Goal: Information Seeking & Learning: Learn about a topic

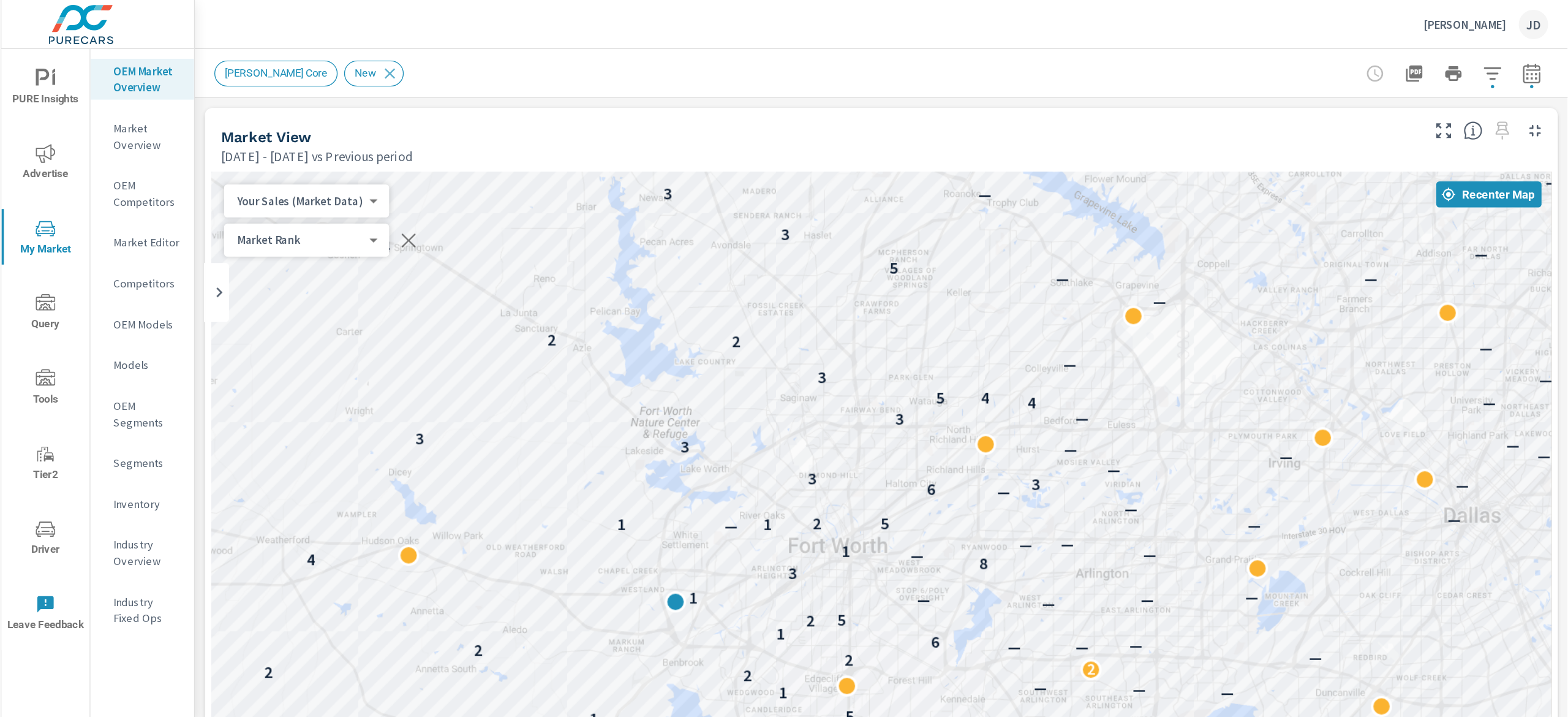
scroll to position [170, 0]
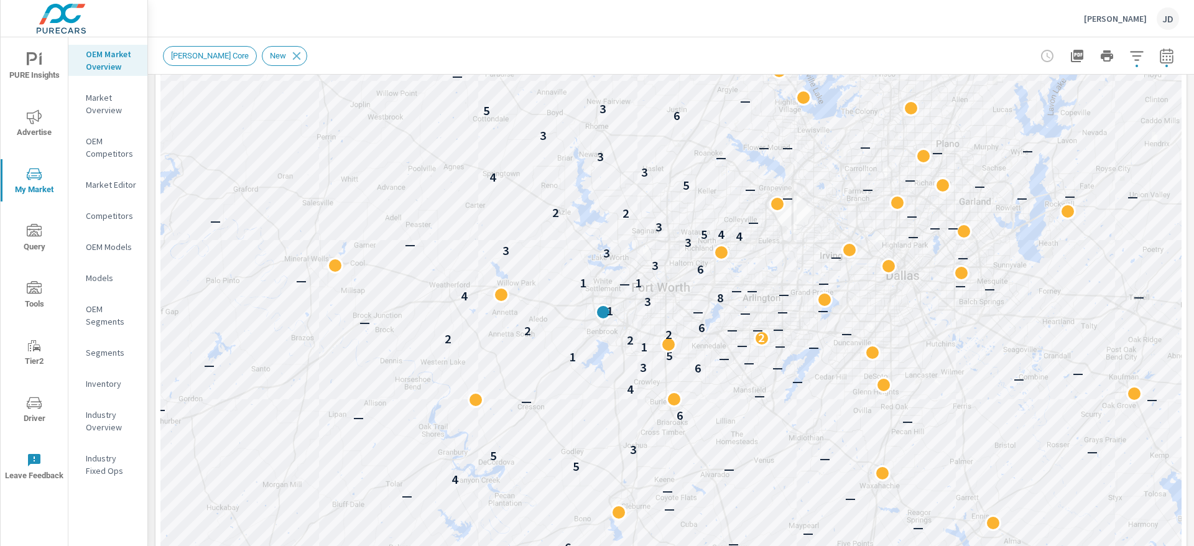
drag, startPoint x: 978, startPoint y: 192, endPoint x: 827, endPoint y: 213, distance: 153.2
click at [827, 213] on div "— — — — — — — — — — — — — — — — — — — — — — — — 6 — — — — — — — — — 4 — 5 — 5 —…" at bounding box center [670, 304] width 1021 height 692
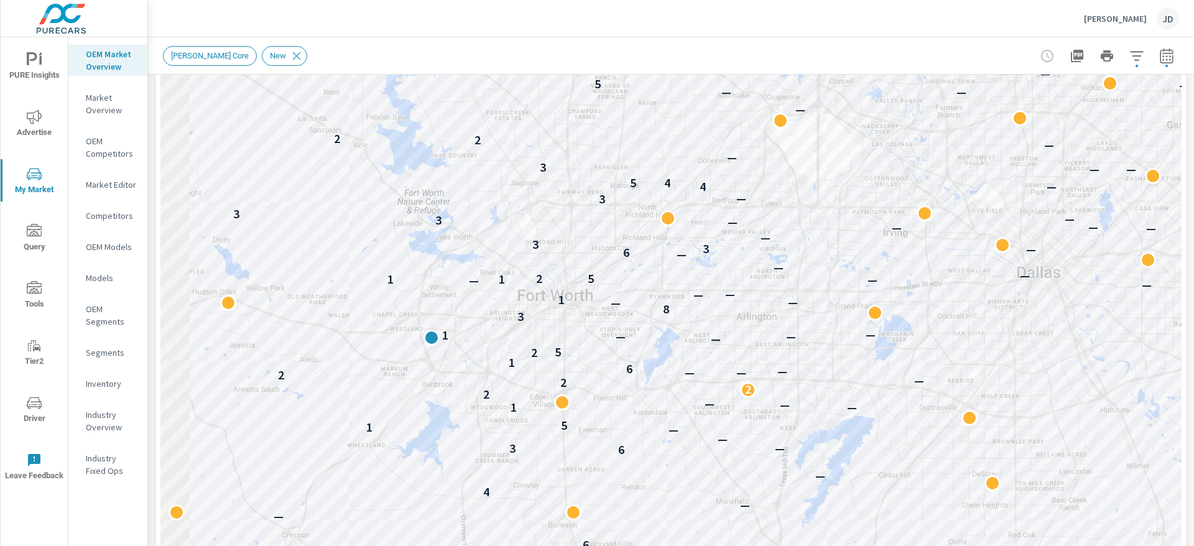
drag, startPoint x: 807, startPoint y: 317, endPoint x: 886, endPoint y: 320, distance: 79.7
click at [886, 320] on div "— — — — — — — — — 6 — — — — — — — 4 — 5 — 5 — 3 — — 6 — — — 4 — — — 6 3 — — — 1…" at bounding box center [1128, 529] width 796 height 448
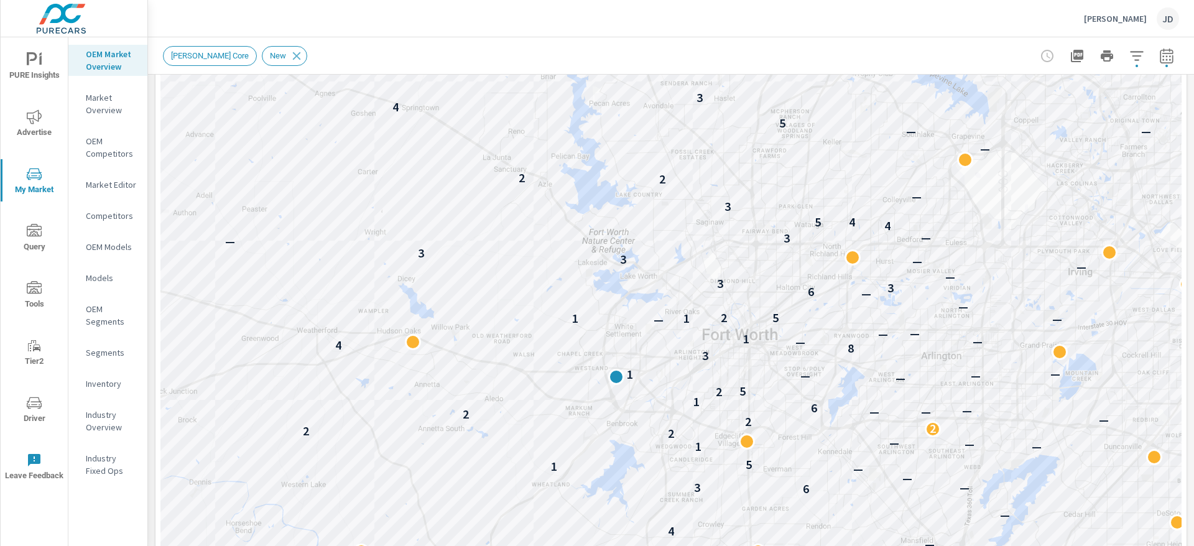
drag, startPoint x: 825, startPoint y: 308, endPoint x: 942, endPoint y: 343, distance: 122.6
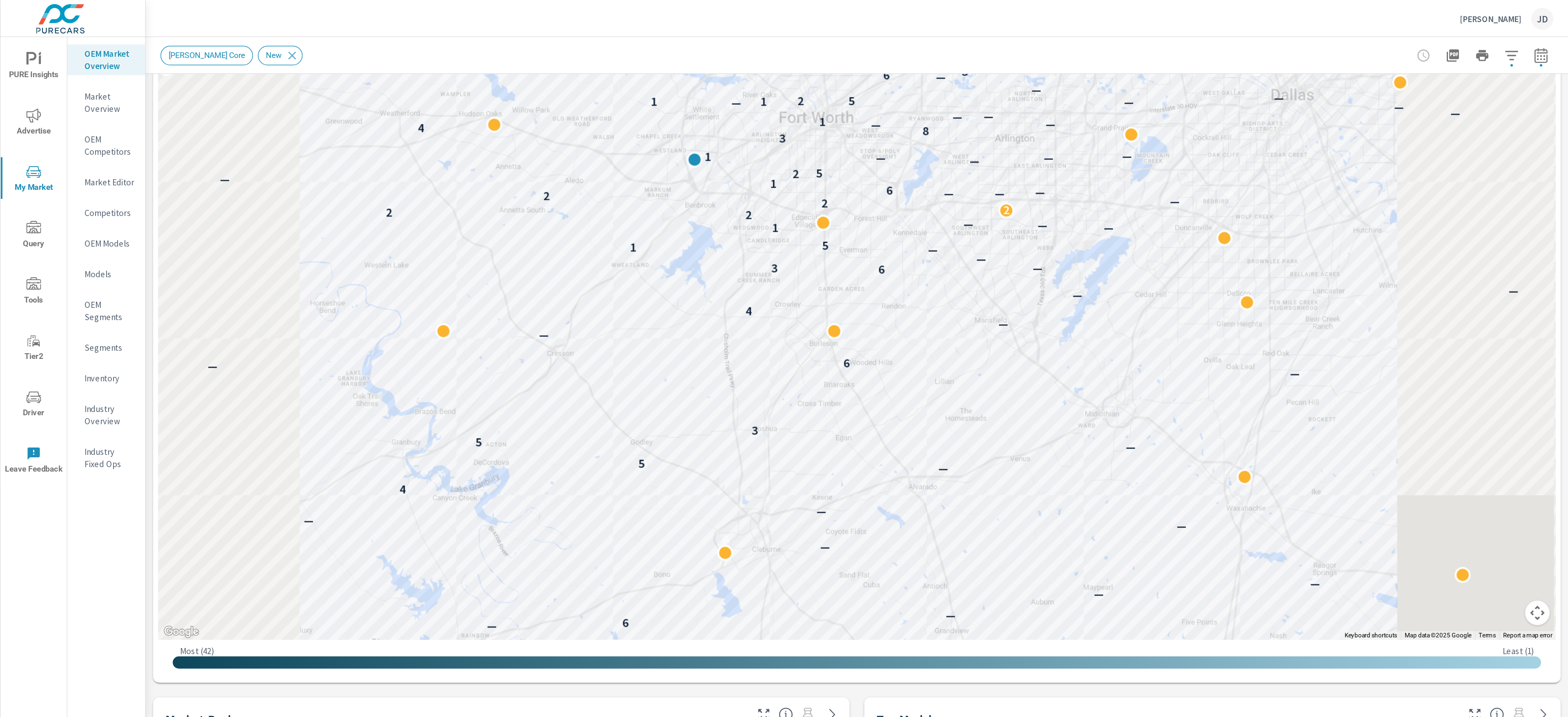
scroll to position [114, 0]
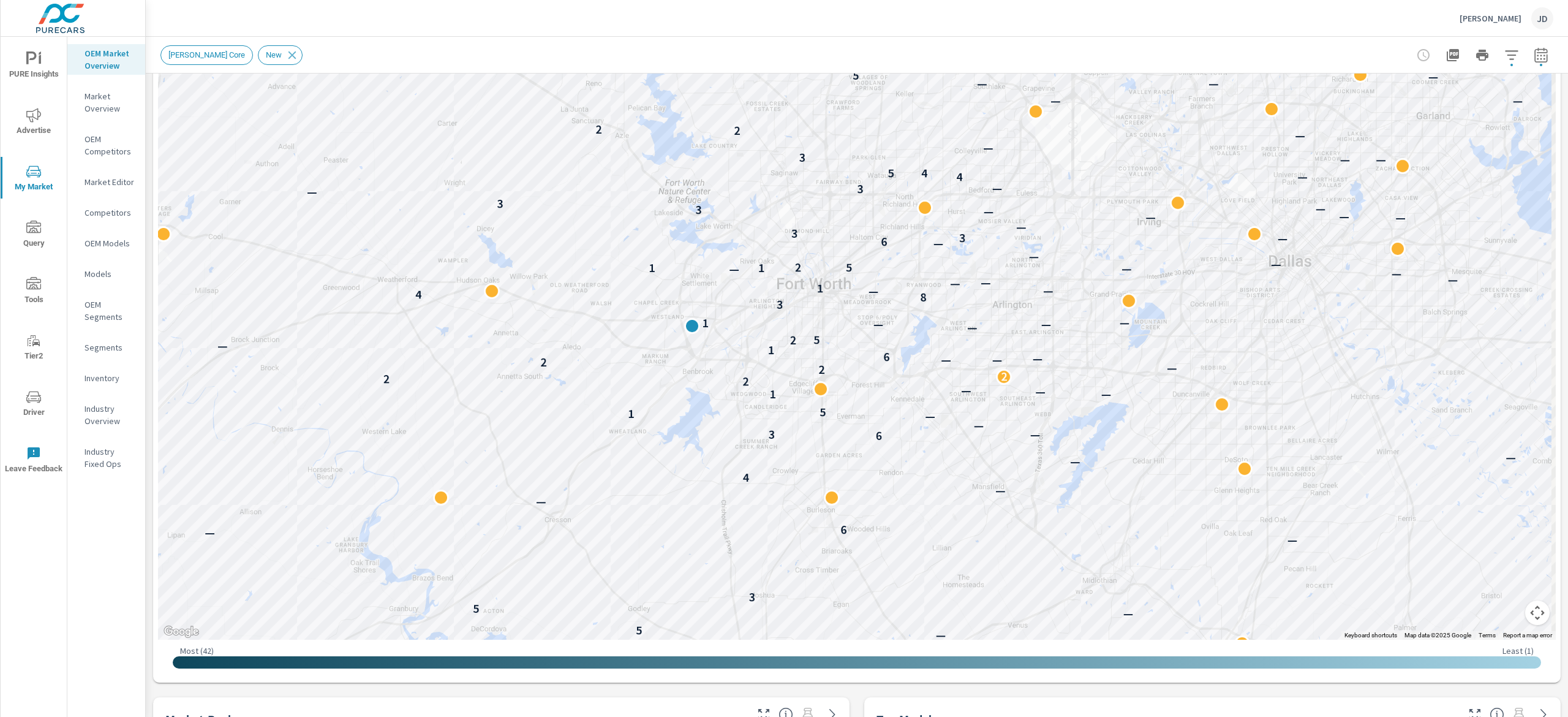
drag, startPoint x: 1047, startPoint y: 286, endPoint x: 1035, endPoint y: 407, distance: 121.6
click at [1035, 407] on div "— — — — — — — — — — — — — — 6 — — — — — — — 4 — 5 — 5 — 3 — — 6 — — — — 4 — — —…" at bounding box center [856, 299] width 1398 height 682
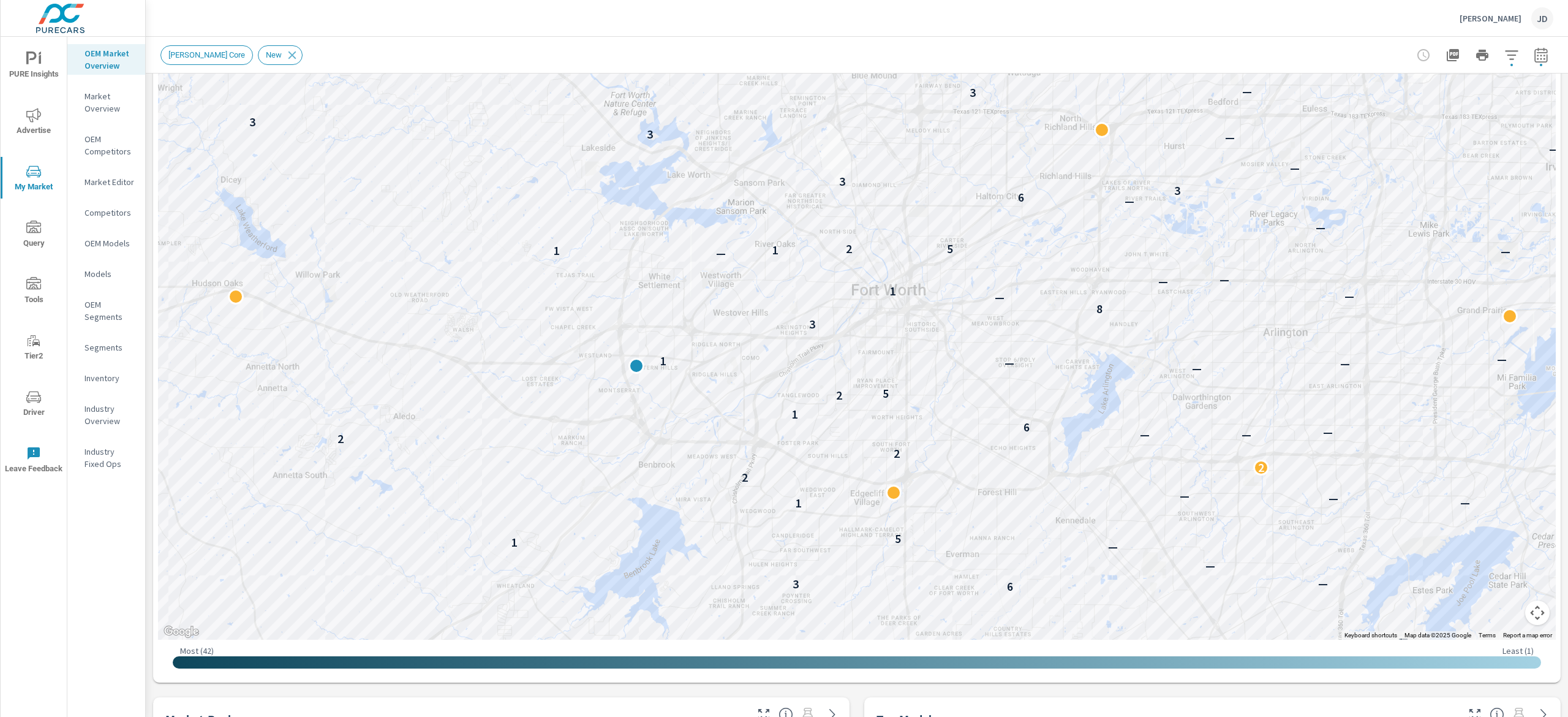
drag, startPoint x: 948, startPoint y: 318, endPoint x: 999, endPoint y: 332, distance: 52.9
click at [999, 332] on div "4 — 5 — 5 3 — 6 — — 4 — 6 3 — — — 1 5 1 — — — 2 2 2 2 — 2 — — — 6 1 2 5 — — — 1…" at bounding box center [856, 299] width 1398 height 682
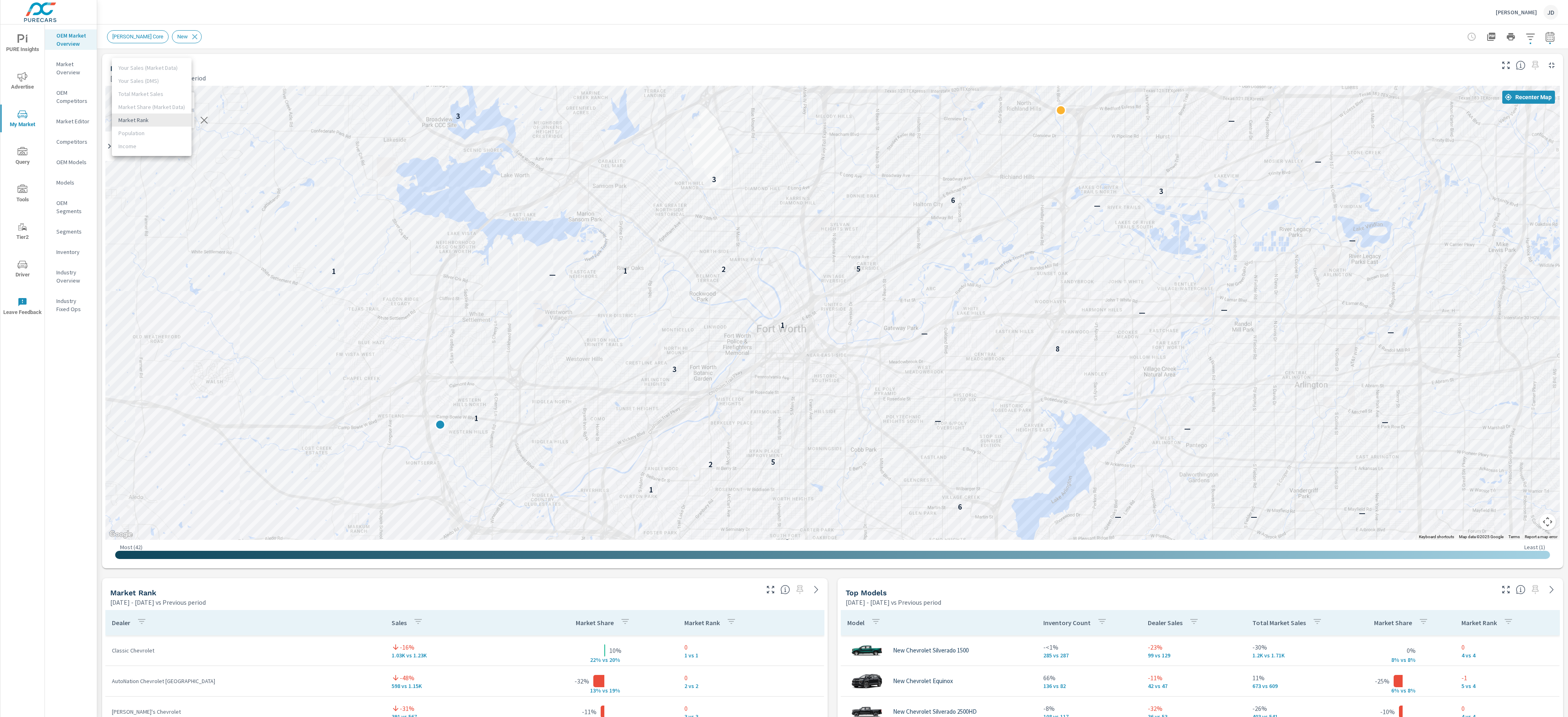
click at [134, 120] on body "PURE Insights Advertise My Market Query Tools Tier2 Driver Leave Feedback OEM M…" at bounding box center [784, 358] width 1568 height 717
click at [265, 46] on div at bounding box center [784, 358] width 1568 height 717
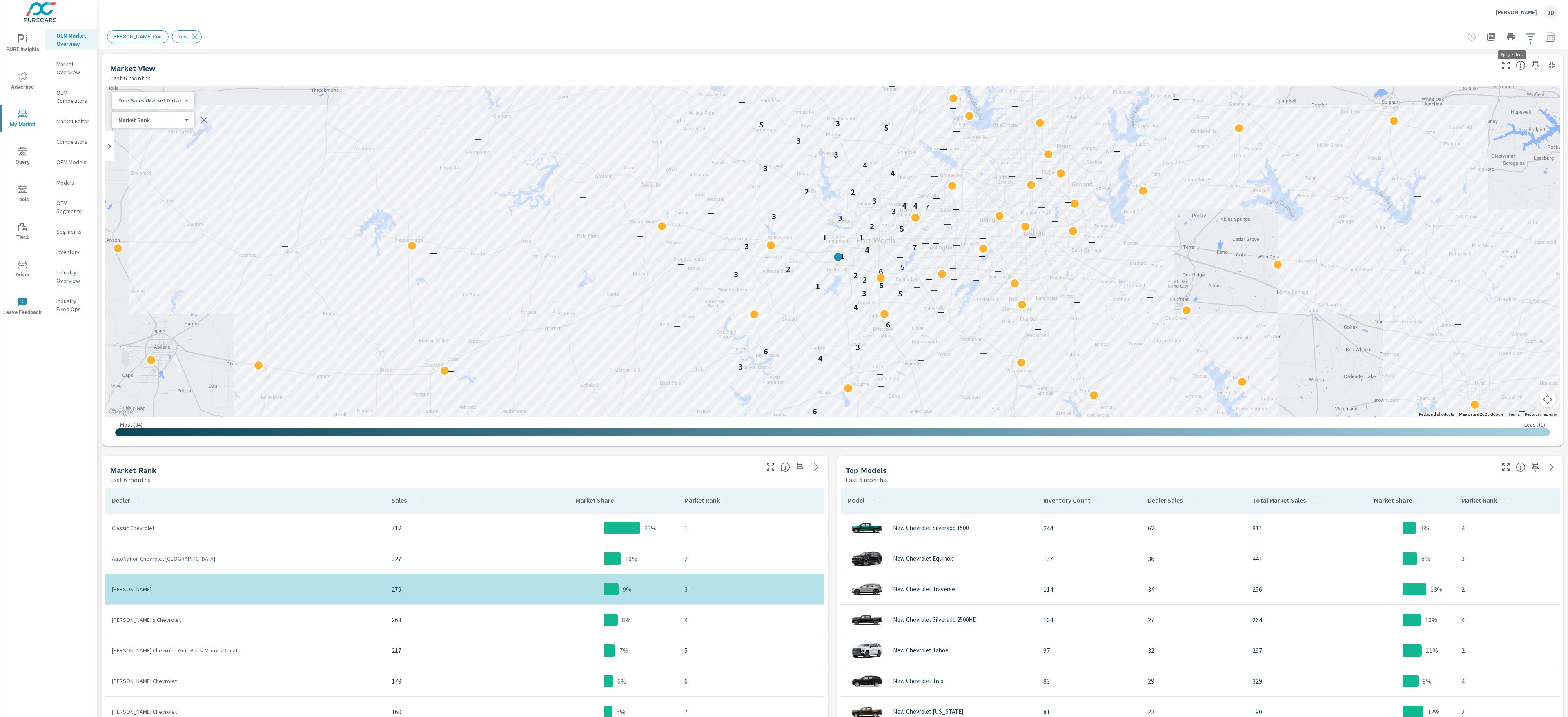
click at [784, 31] on button "button" at bounding box center [1531, 37] width 16 height 16
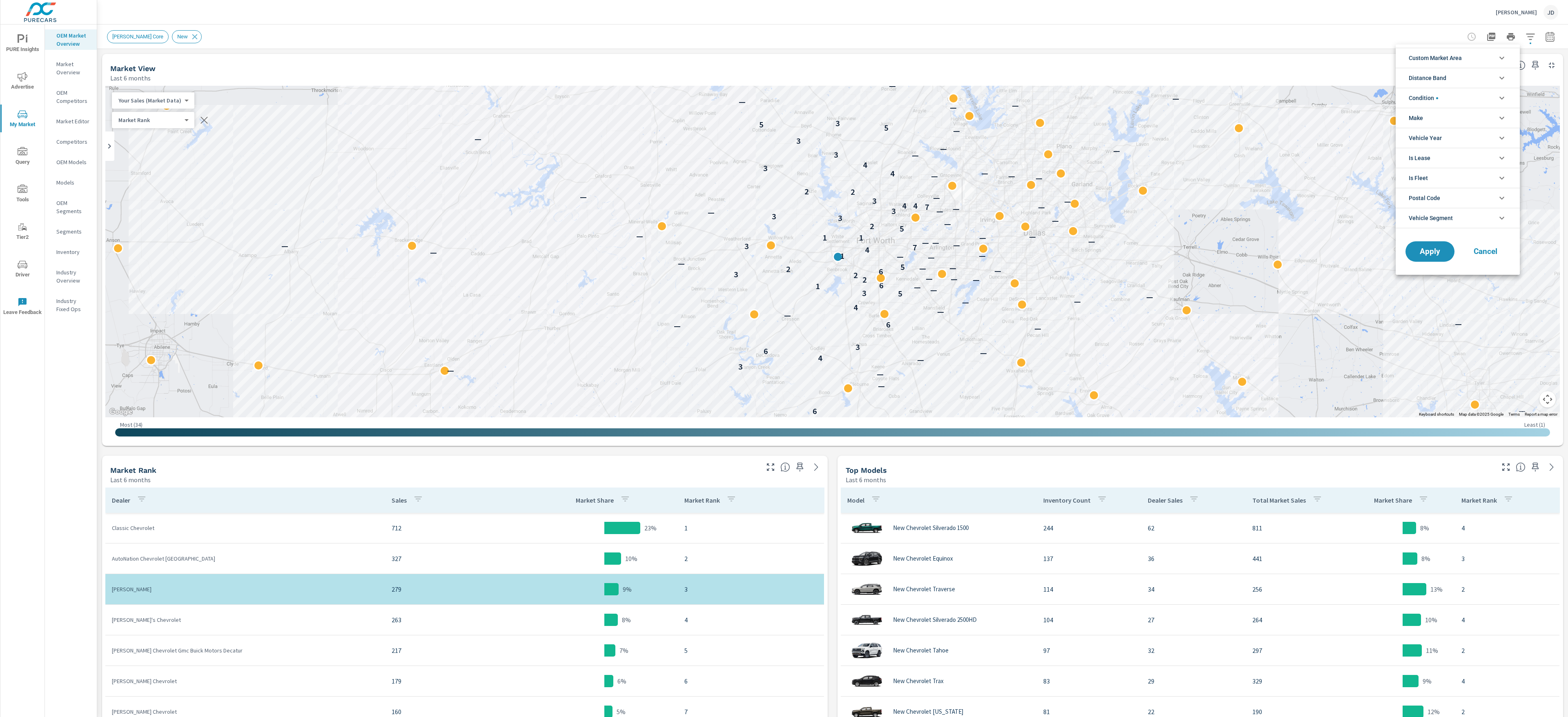
click at [784, 101] on icon "filter options" at bounding box center [1502, 98] width 10 height 10
click at [784, 29] on div at bounding box center [784, 358] width 1568 height 717
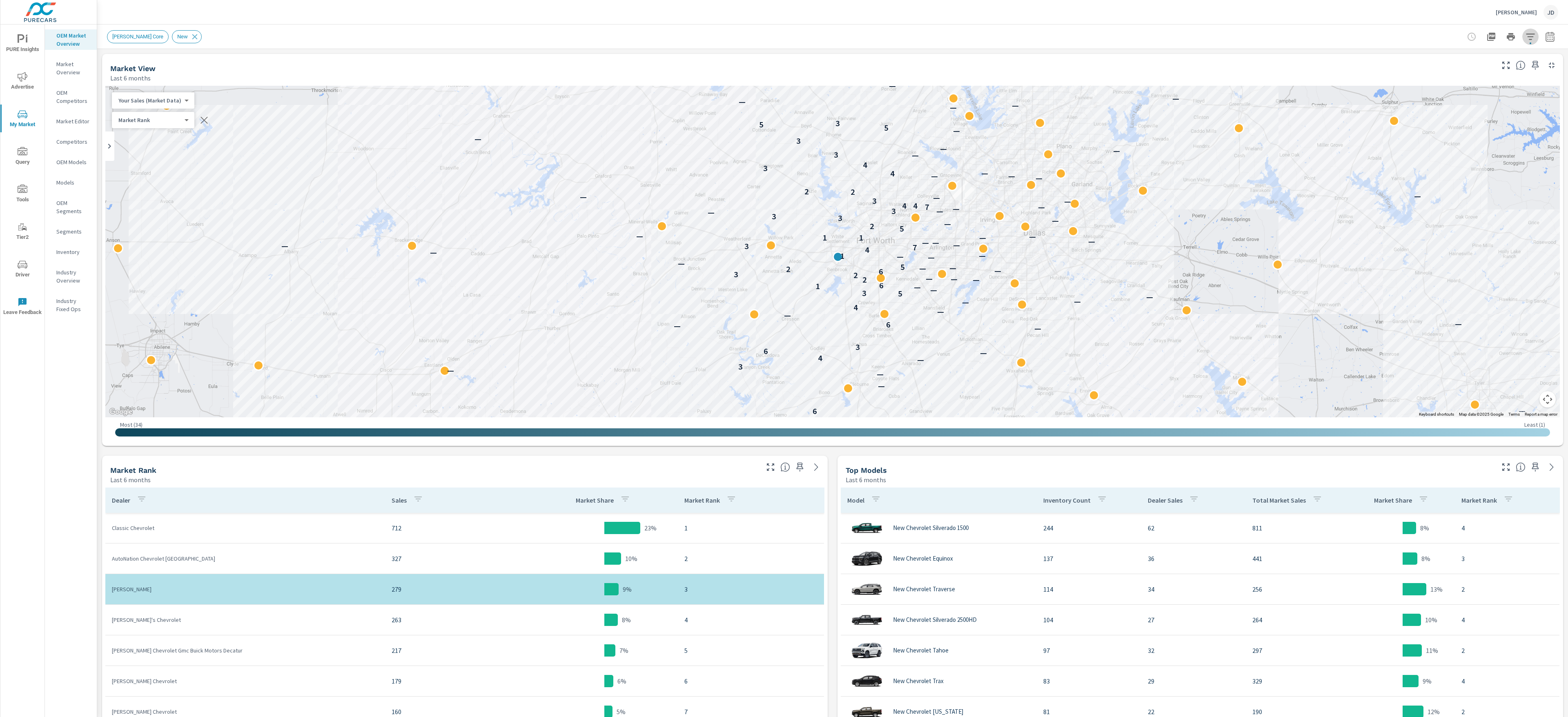
click at [784, 36] on icon "button" at bounding box center [1530, 36] width 9 height 6
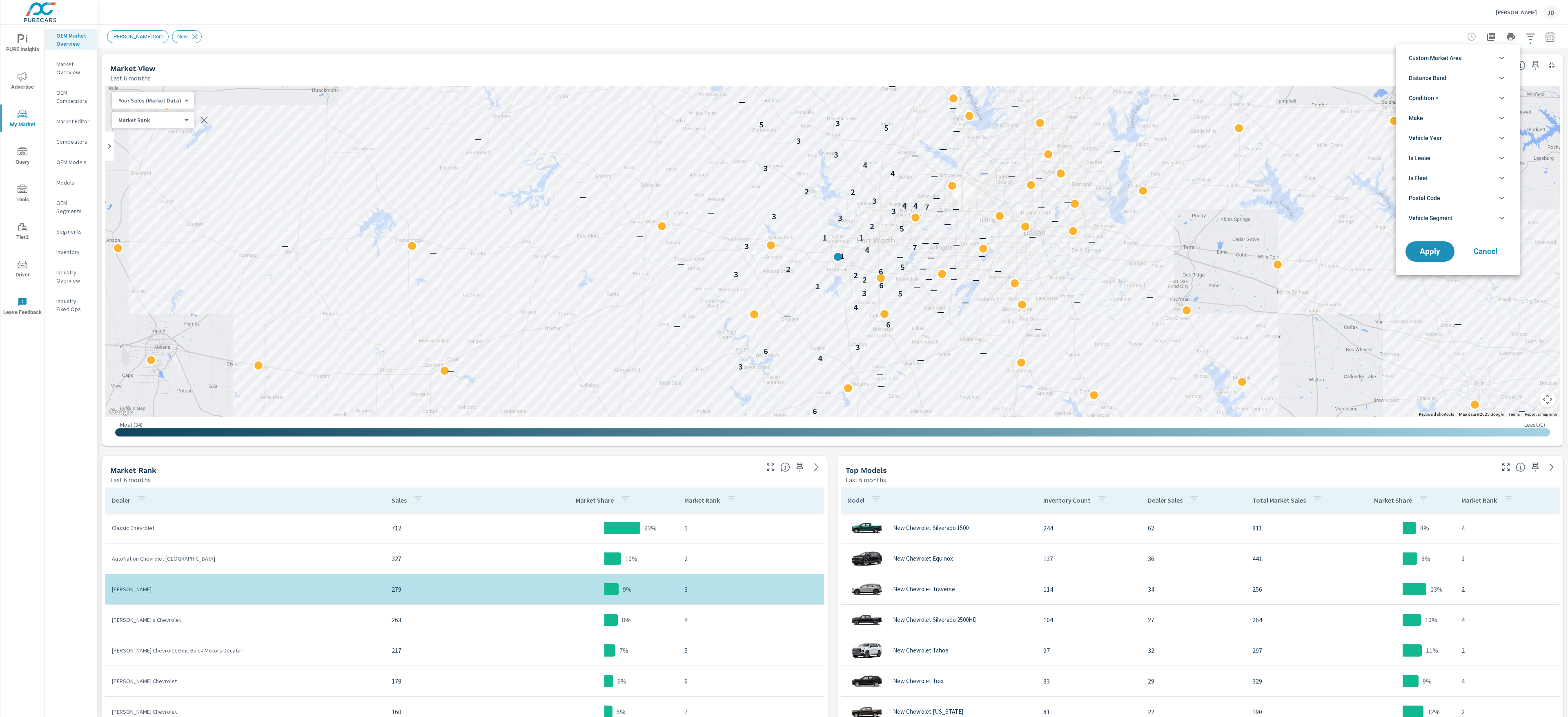
click at [784, 58] on li "Custom Market Area" at bounding box center [1458, 58] width 124 height 20
click at [784, 36] on div at bounding box center [784, 358] width 1568 height 717
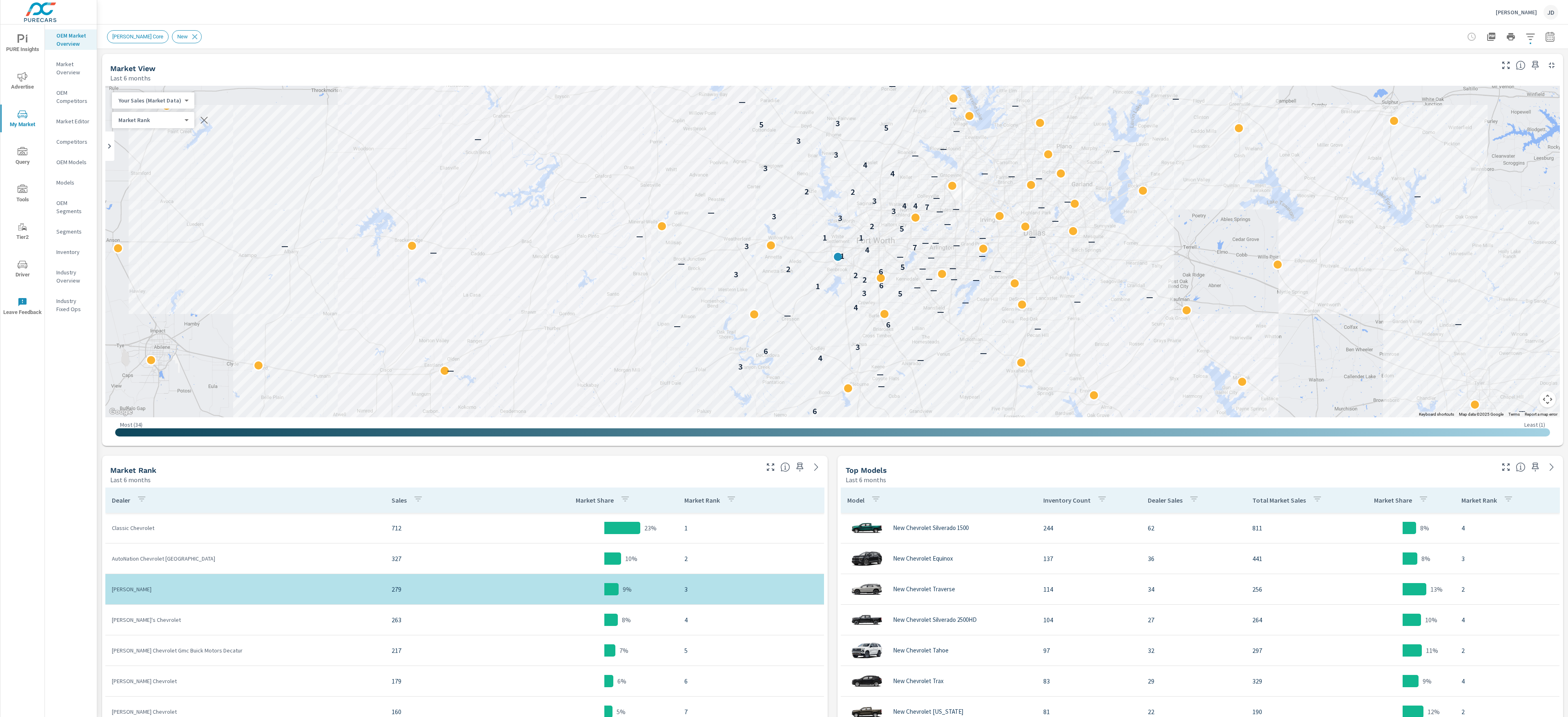
click at [784, 36] on icon "button" at bounding box center [1550, 37] width 10 height 10
click at [784, 53] on input "Apply comparison" at bounding box center [1509, 56] width 47 height 16
checkbox input "true"
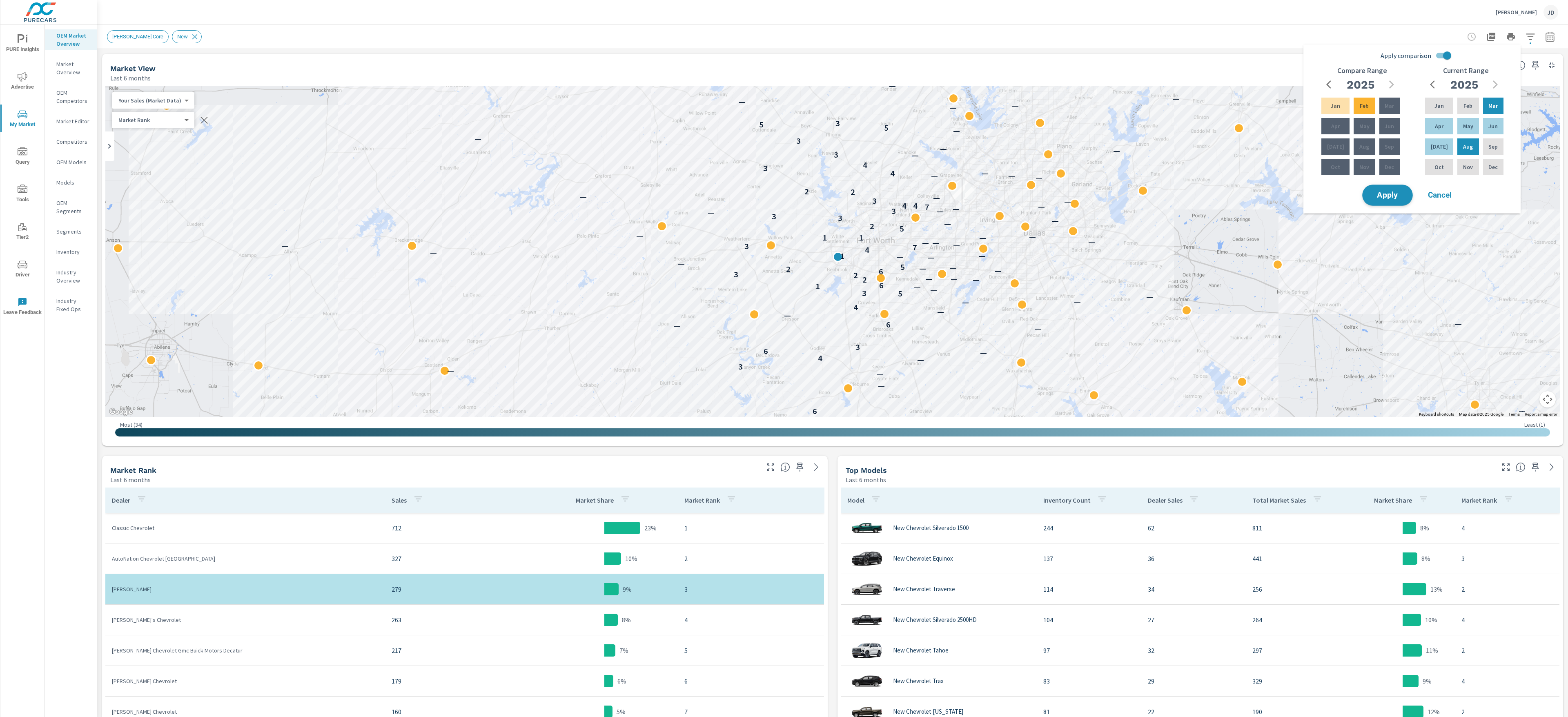
click at [784, 193] on span "Apply" at bounding box center [1387, 196] width 33 height 8
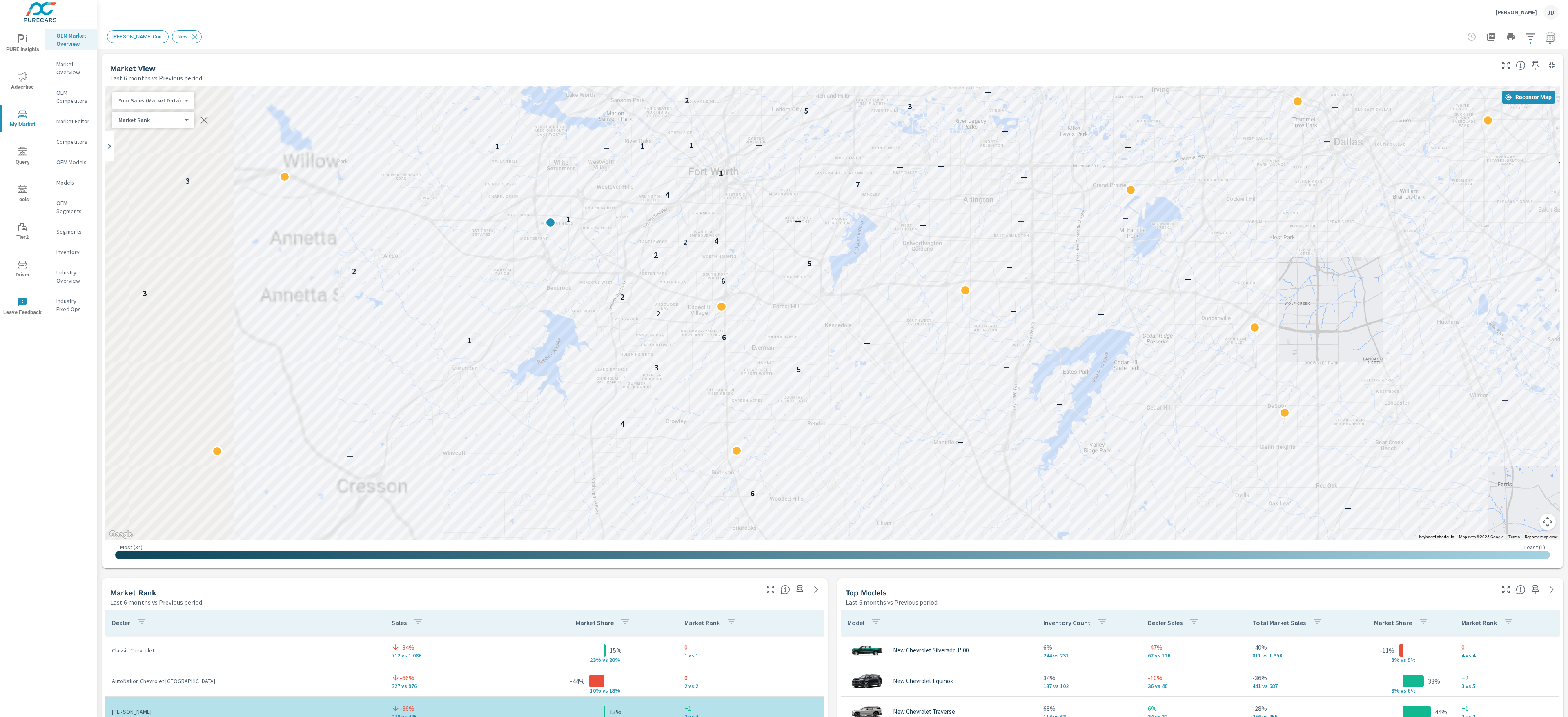
drag, startPoint x: 756, startPoint y: 337, endPoint x: 1292, endPoint y: 357, distance: 536.4
click at [784, 357] on div "— — — — — — 3 — 4 — 6 3 — 6 — — — 4 — — — — 5 3 — — — 1 6 2 — — — 2 3 6 — 2 — —…" at bounding box center [832, 313] width 1454 height 454
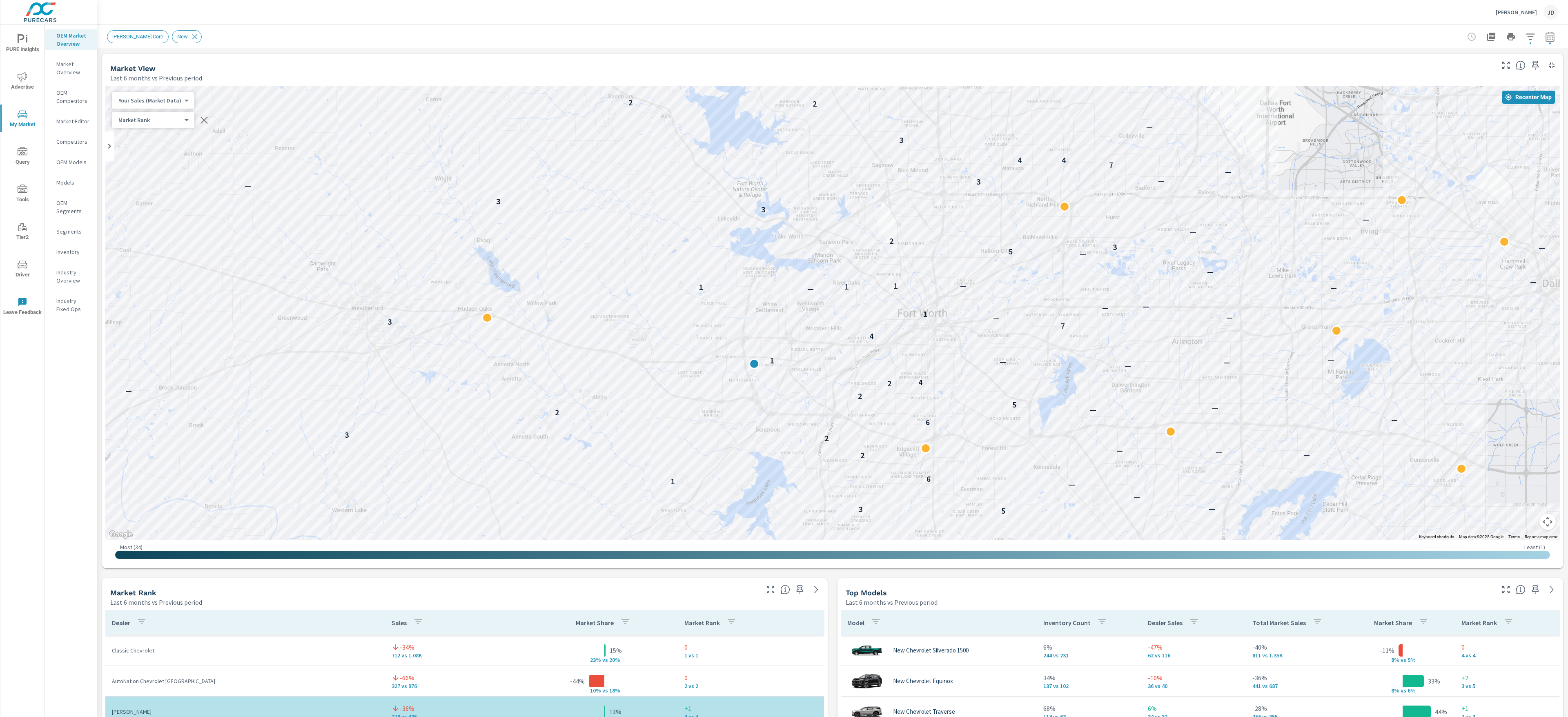
drag, startPoint x: 1199, startPoint y: 353, endPoint x: 1126, endPoint y: 433, distance: 108.3
click at [784, 358] on div "— — — — — — 3 — 4 — 6 3 — — 6 — — — 4 — — — — 5 3 — — — 1 6 2 — — — 2 3 6 — 2 —…" at bounding box center [832, 313] width 1454 height 454
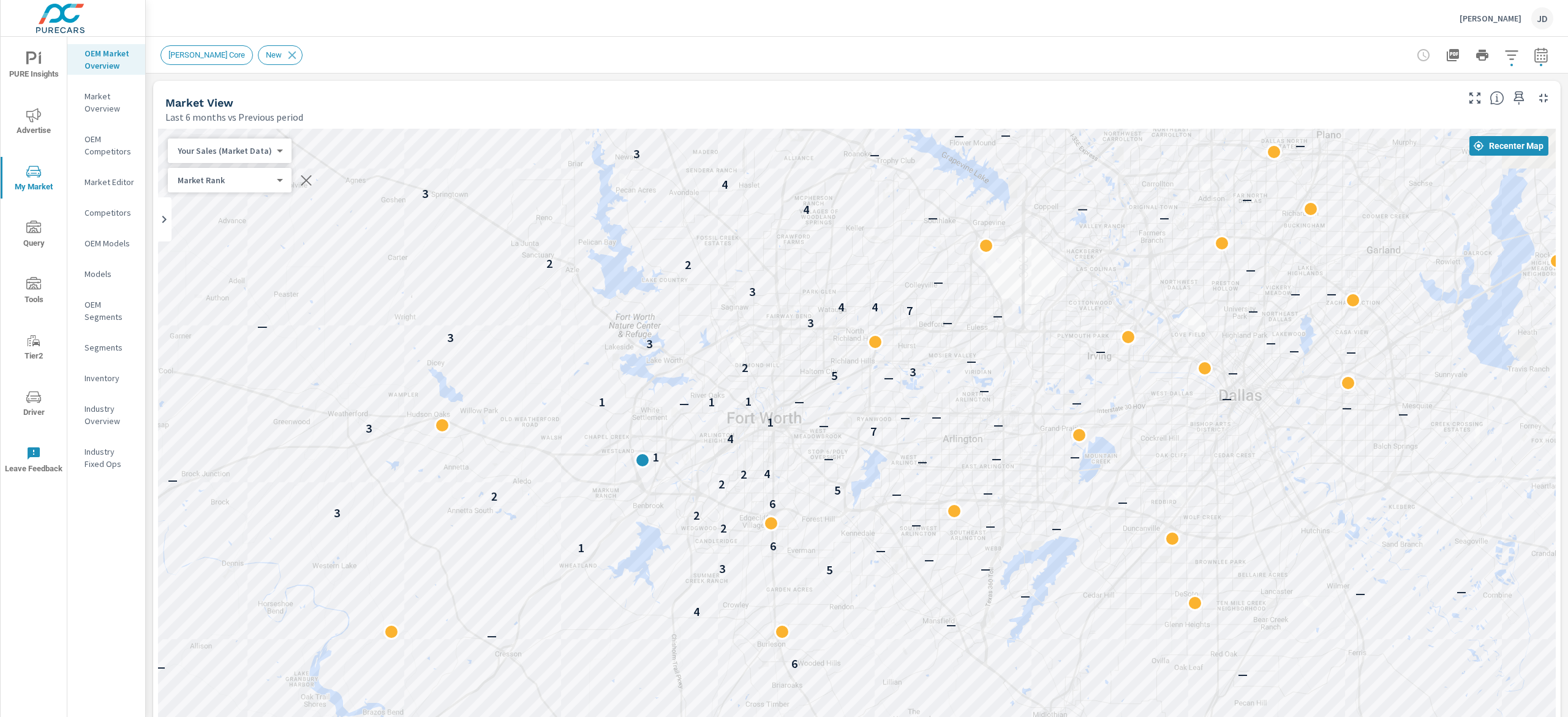
drag, startPoint x: 1228, startPoint y: 386, endPoint x: 938, endPoint y: 373, distance: 290.3
click at [938, 373] on div "— — — — — — — — — 6 — — — — — — — — 3 — 4 — 6 3 — — 6 — — — — 4 — — — — 5 3 — —…" at bounding box center [856, 470] width 1398 height 682
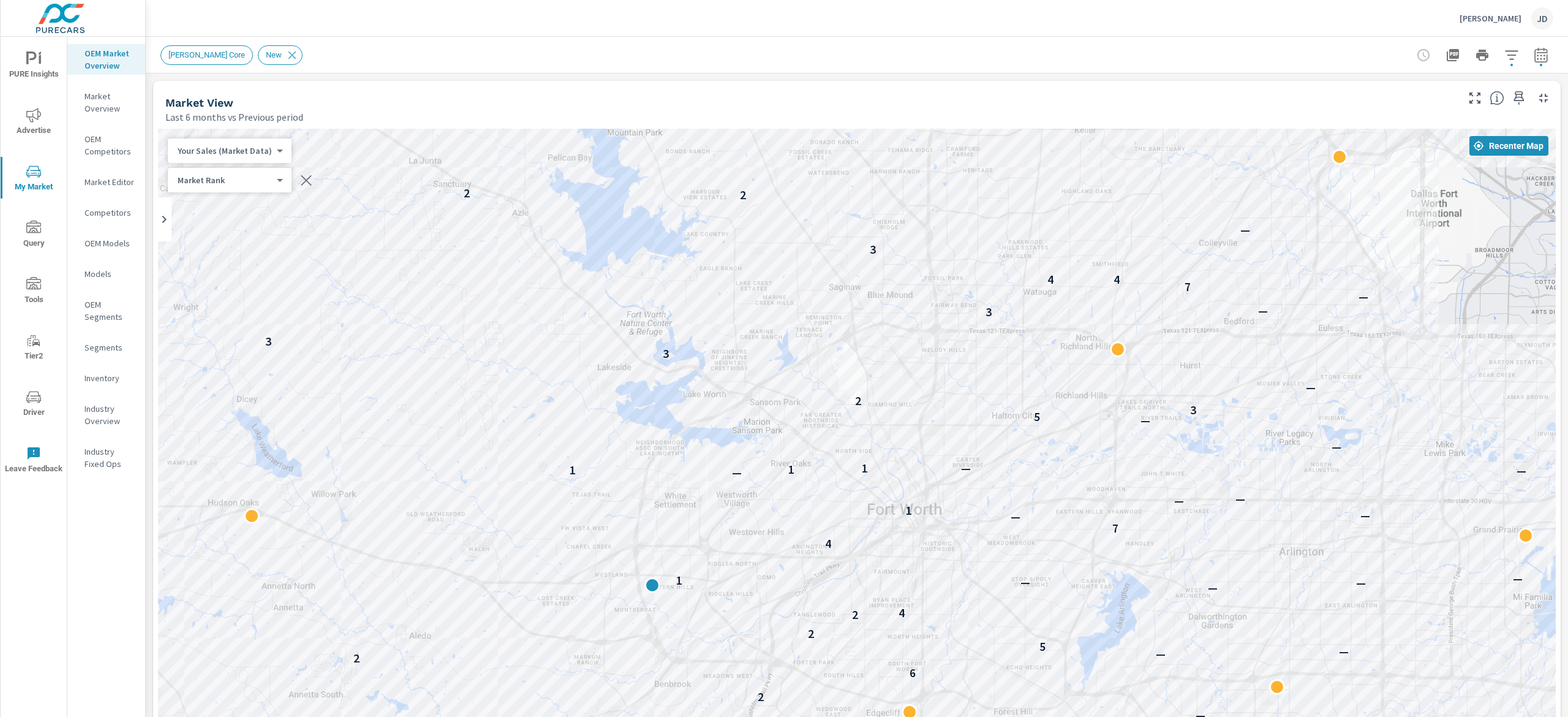
drag, startPoint x: 783, startPoint y: 364, endPoint x: 1154, endPoint y: 413, distance: 374.2
click at [1154, 413] on div "3 — 4 — 6 3 — 6 — — 4 — — — 5 3 — — — 1 6 2 — — — 2 6 — 2 — — 5 2 2 4 — — — 1 —…" at bounding box center [856, 470] width 1398 height 682
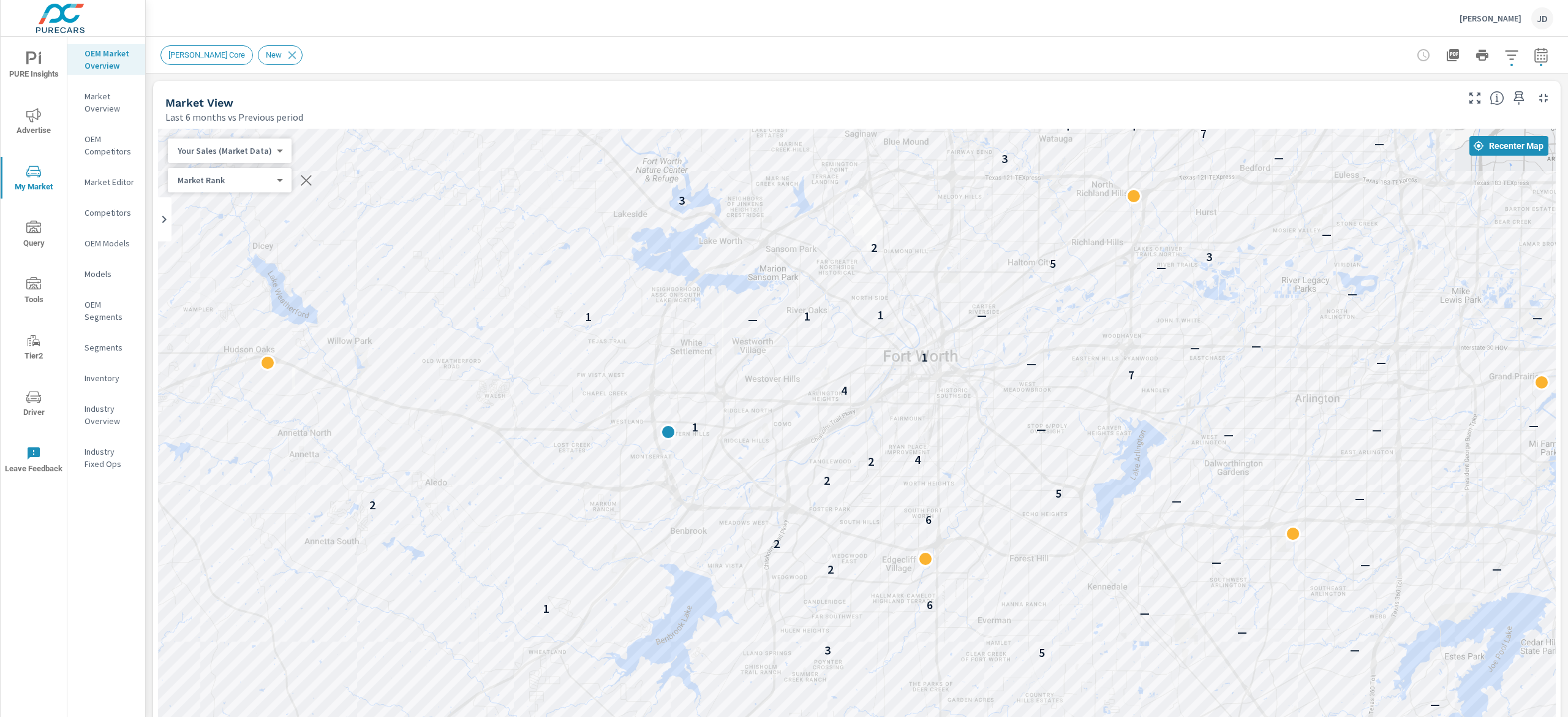
drag, startPoint x: 829, startPoint y: 519, endPoint x: 847, endPoint y: 365, distance: 155.0
click at [847, 365] on div "— 4 — 6 3 — — 6 — — 4 — 5 3 — — — 1 6 2 — — — 2 3 6 — 2 — — 5 2 — 2 4 — — — 1 —…" at bounding box center [856, 470] width 1398 height 682
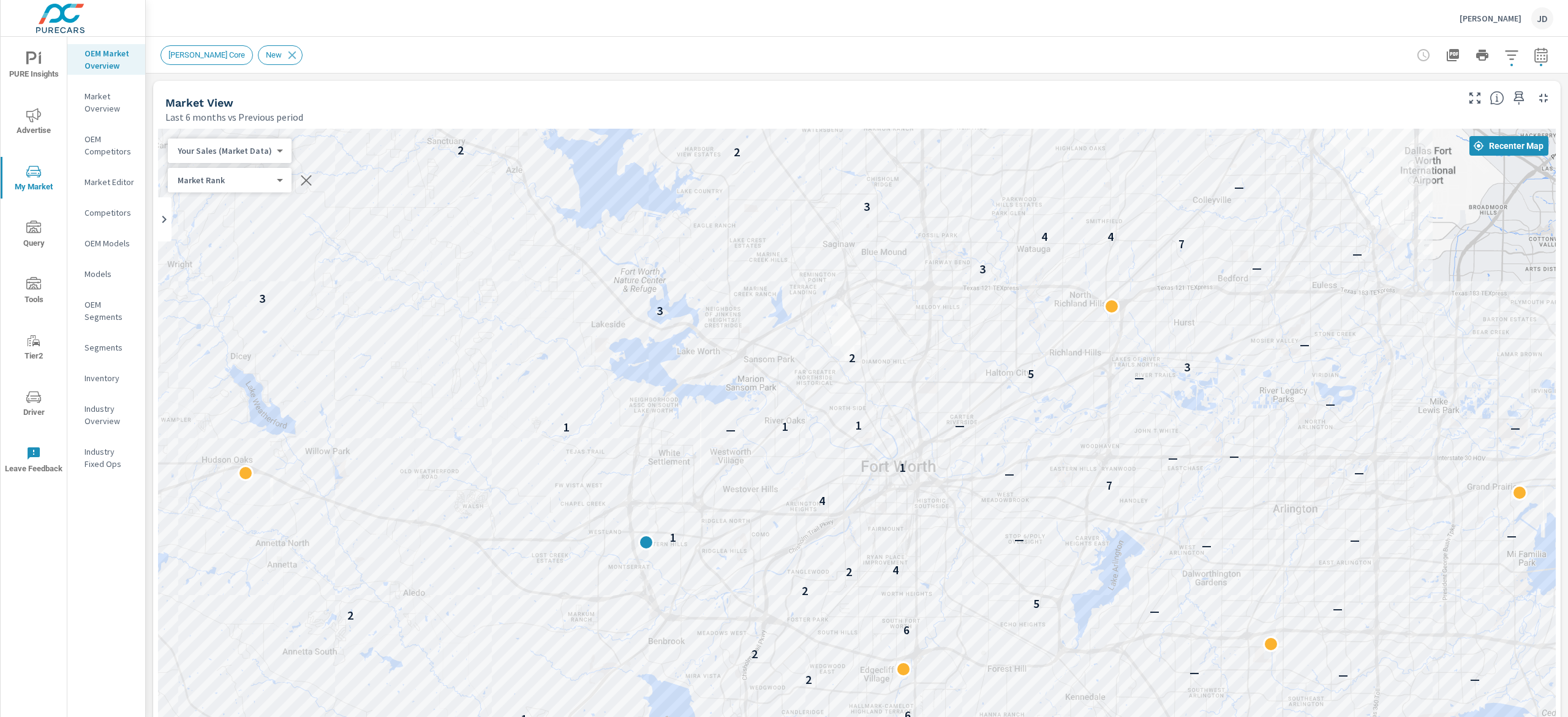
drag, startPoint x: 866, startPoint y: 239, endPoint x: 844, endPoint y: 356, distance: 119.1
click at [844, 356] on div "3 — 4 — 6 3 — 6 — — 4 — 5 3 — — — 1 6 2 — — — 2 3 6 — 2 — — 5 2 — 2 4 — — — 1 —…" at bounding box center [856, 470] width 1398 height 682
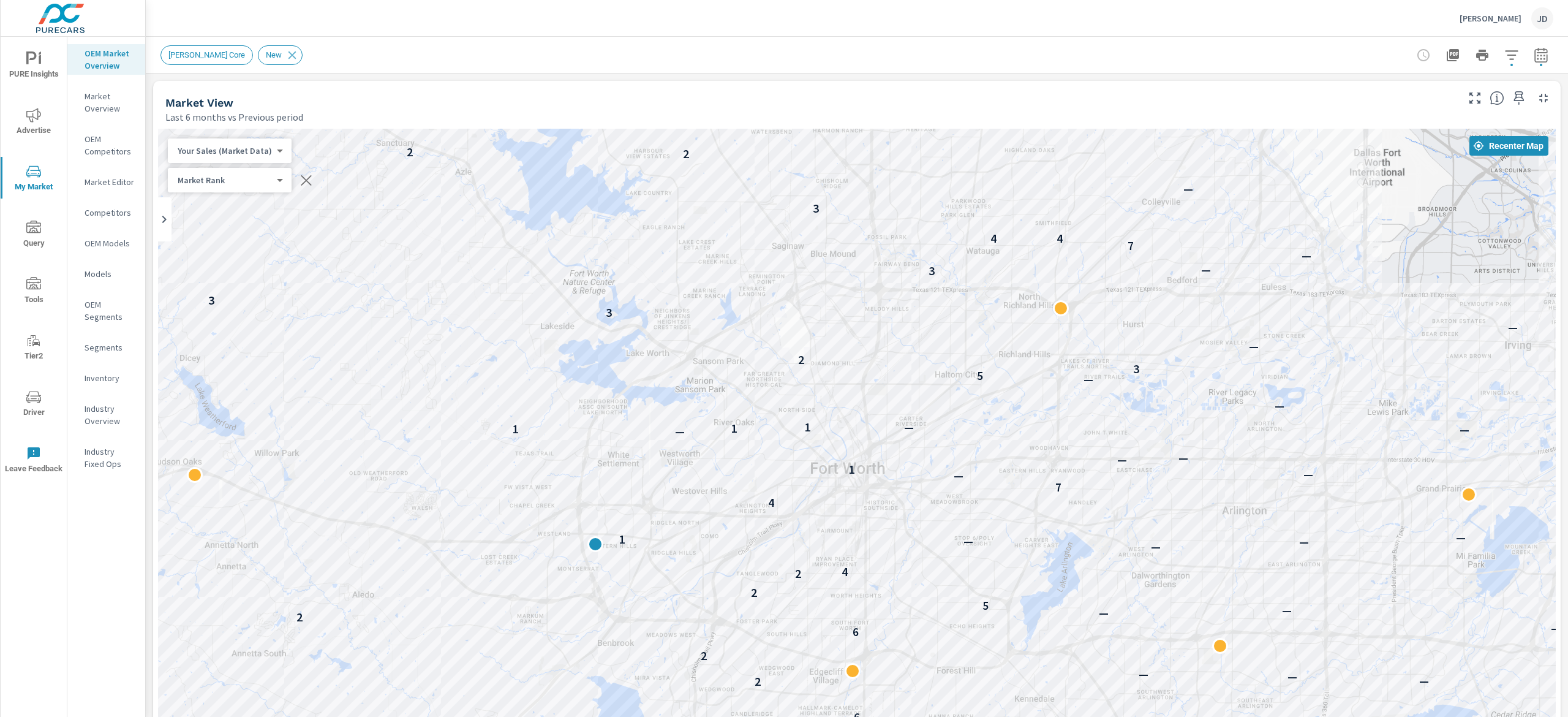
drag, startPoint x: 1169, startPoint y: 364, endPoint x: 1118, endPoint y: 369, distance: 51.2
click at [1118, 369] on div "3 — 4 — 6 3 — 6 — — 4 — — 5 3 — — — 1 6 2 — — — 2 3 6 — 2 — — 5 2 2 4 — — — 1 —…" at bounding box center [856, 470] width 1398 height 682
click at [121, 177] on p "Market Editor" at bounding box center [110, 182] width 51 height 12
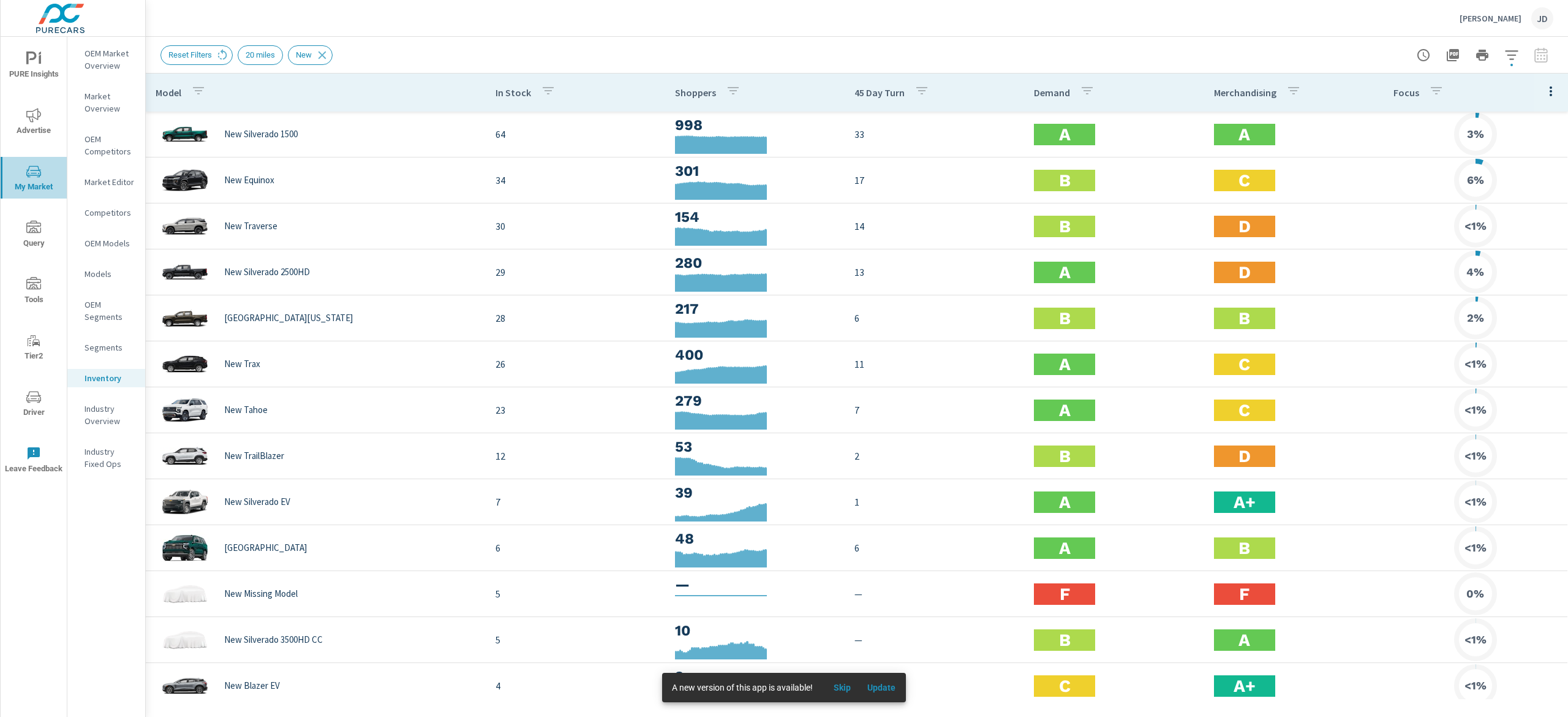
click at [38, 183] on span "My Market" at bounding box center [33, 179] width 59 height 30
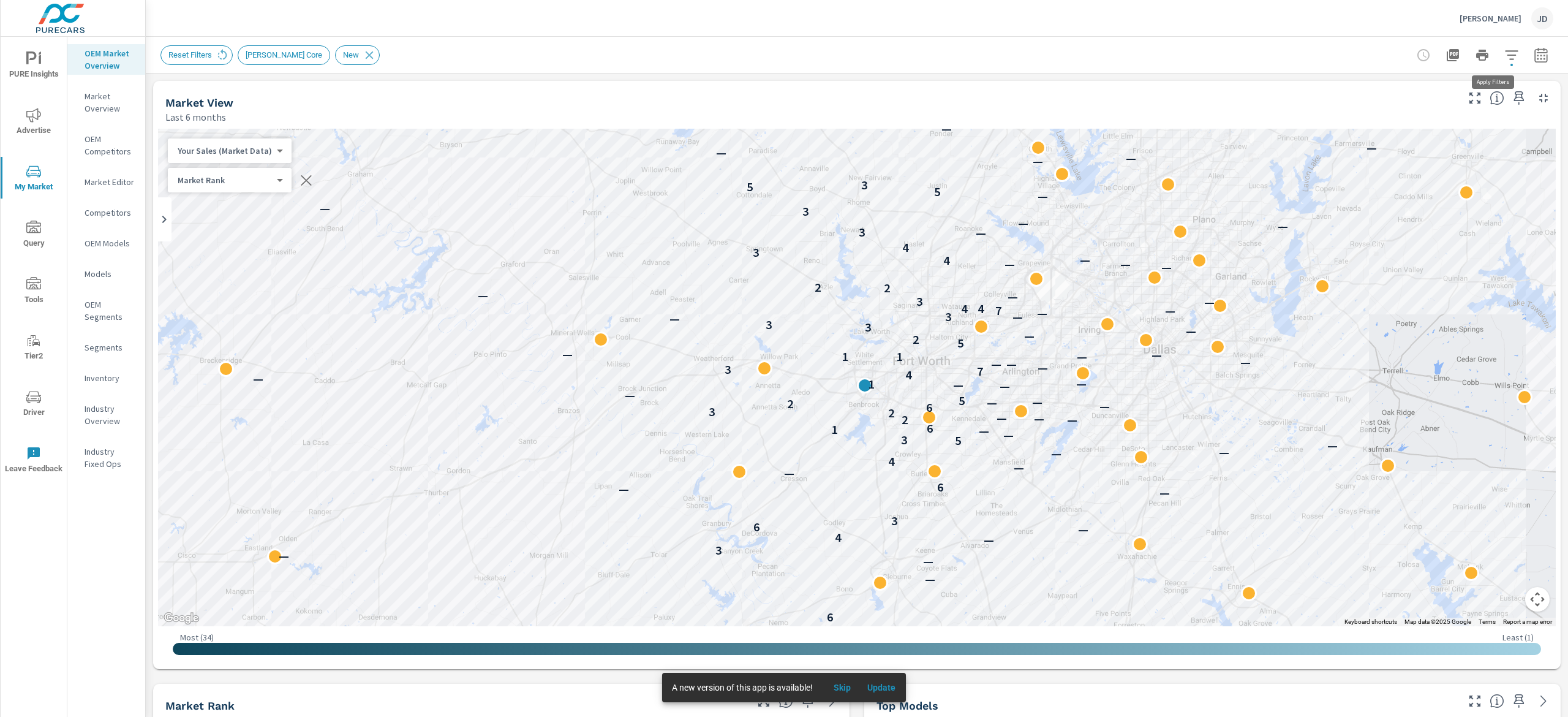
click at [1176, 53] on icon "button" at bounding box center [1512, 55] width 15 height 15
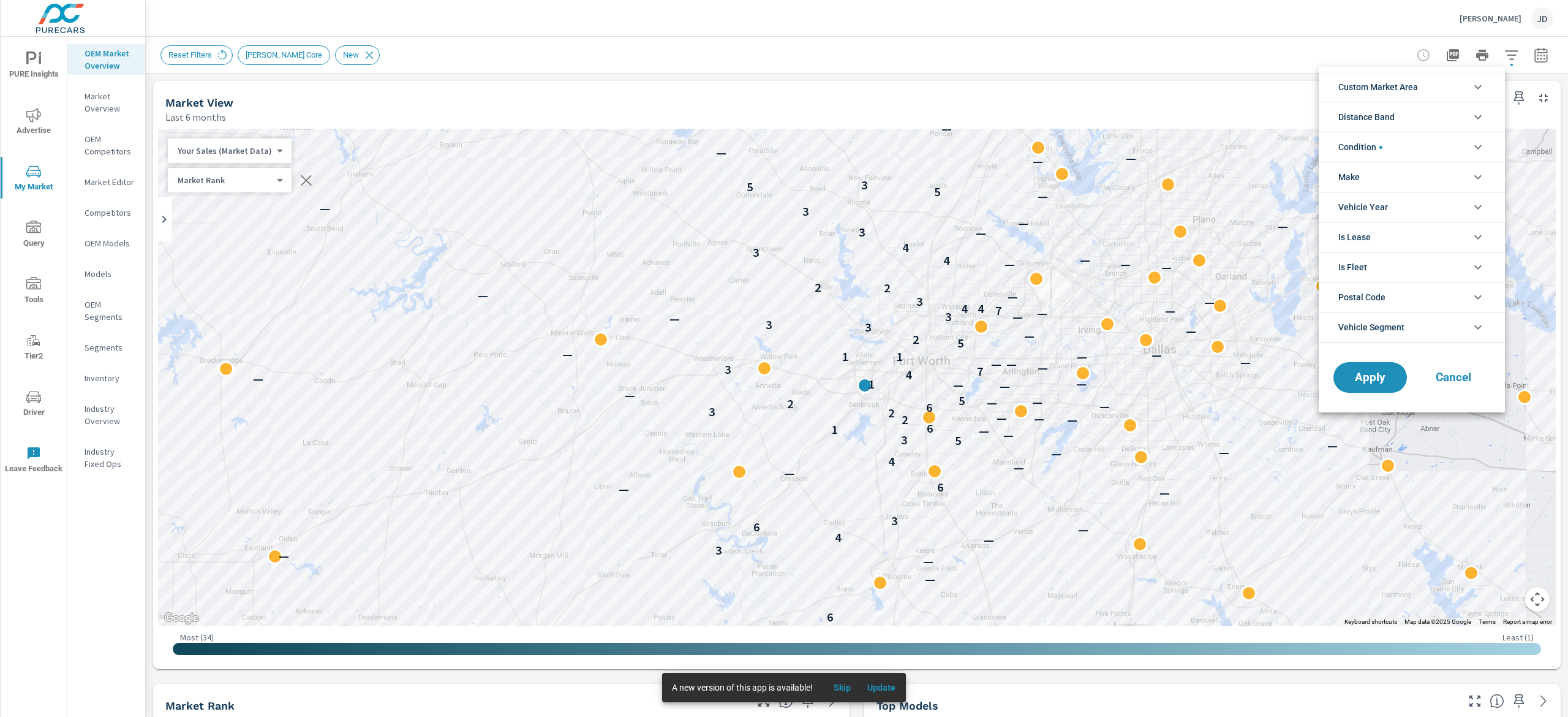
click at [1176, 291] on li "Postal Code" at bounding box center [1411, 296] width 186 height 30
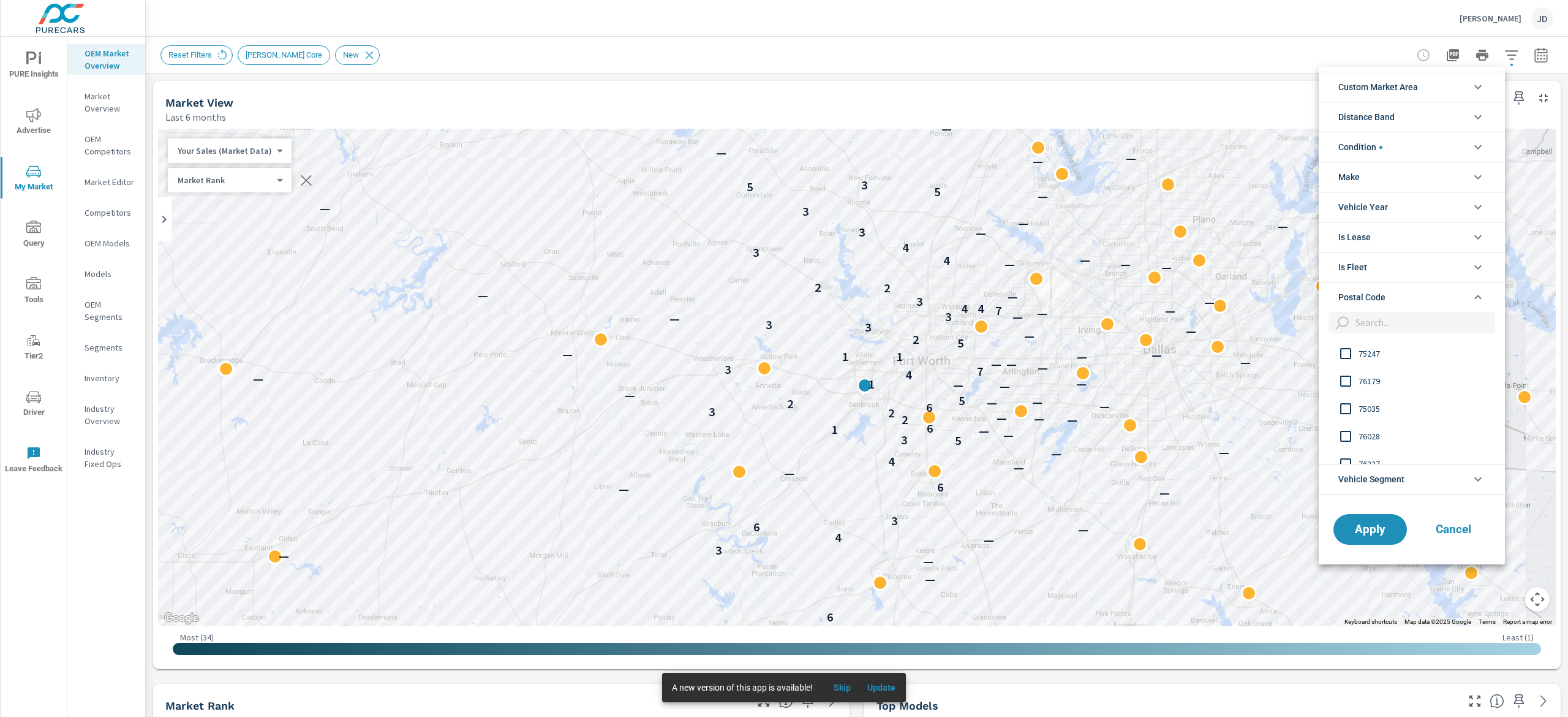
click at [1176, 85] on div at bounding box center [784, 358] width 1568 height 717
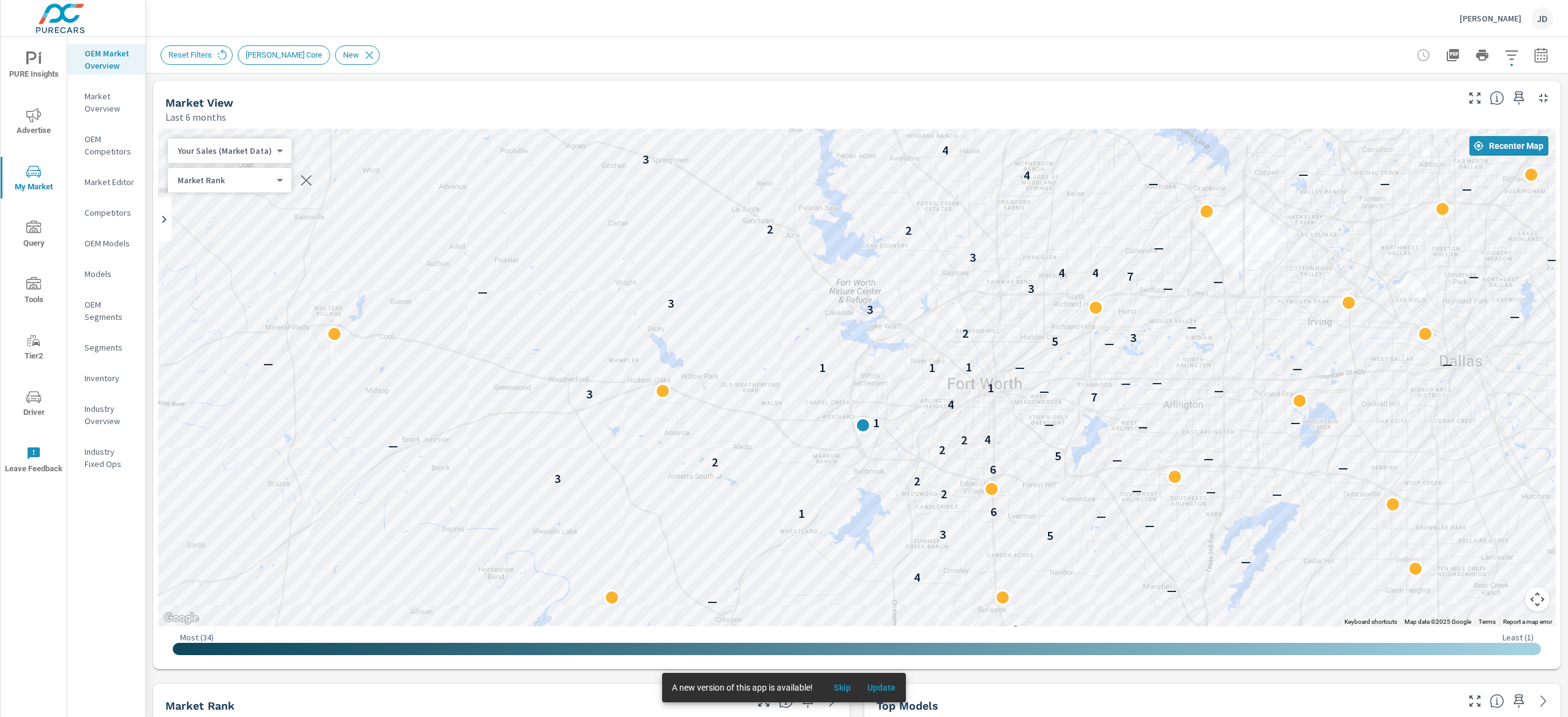
drag, startPoint x: 935, startPoint y: 282, endPoint x: 1148, endPoint y: 220, distance: 221.8
click at [1148, 220] on div "— — 3 — 4 — 6 3 — — 6 — — 4 — — — 5 3 — — 1 6 2 — — — 2 3 6 — 2 — — 5 2 — 2 4 —…" at bounding box center [856, 377] width 1398 height 497
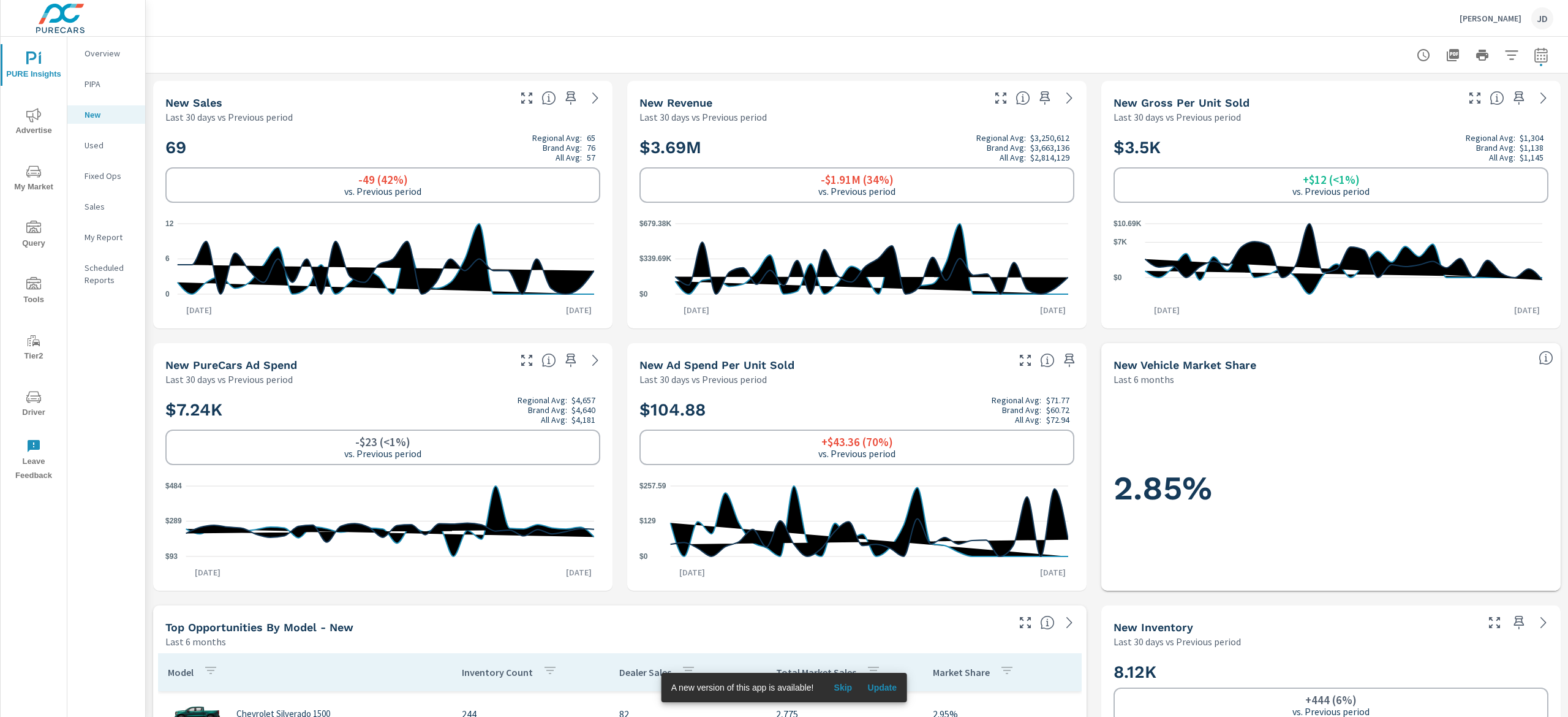
scroll to position [21, 0]
